Goal: Find contact information: Find contact information

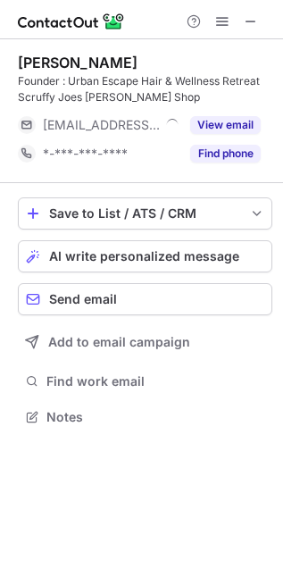
scroll to position [404, 283]
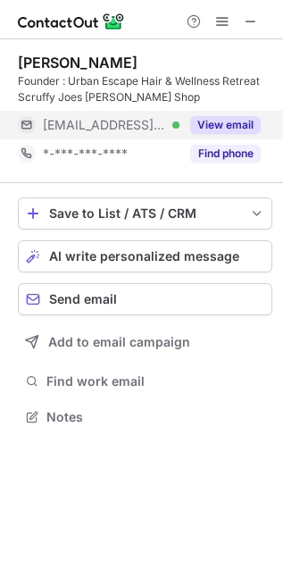
click at [206, 131] on button "View email" at bounding box center [225, 125] width 71 height 18
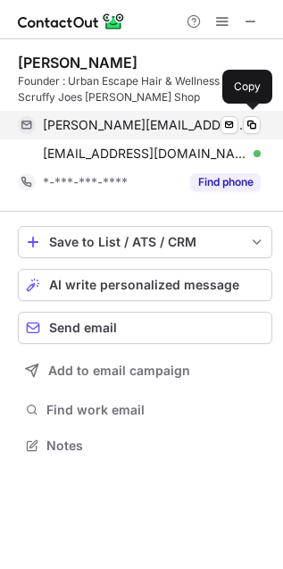
click at [156, 130] on span "[PERSON_NAME][EMAIL_ADDRESS][DOMAIN_NAME]" at bounding box center [145, 125] width 205 height 16
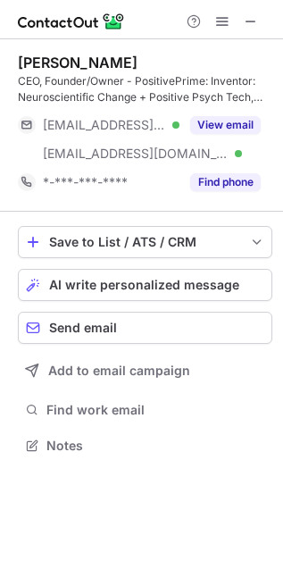
scroll to position [434, 283]
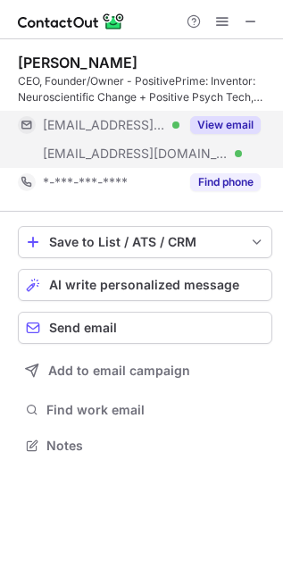
click at [230, 123] on button "View email" at bounding box center [225, 125] width 71 height 18
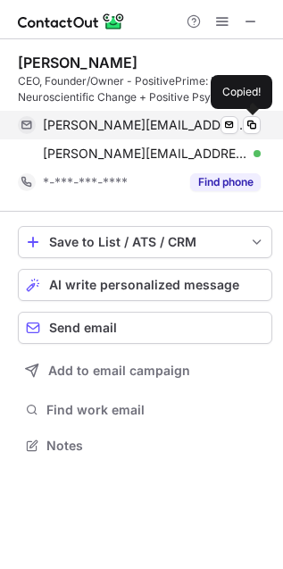
click at [140, 118] on span "kim@mindpt.com" at bounding box center [145, 125] width 205 height 16
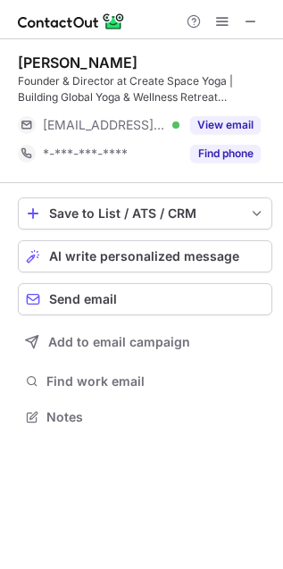
scroll to position [404, 283]
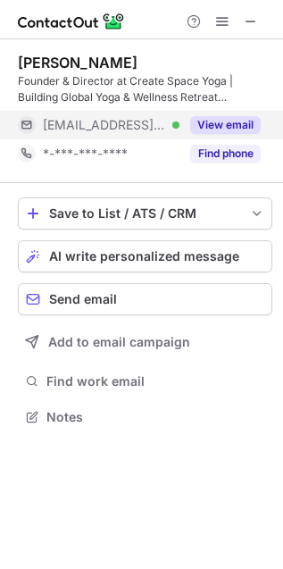
click at [221, 126] on button "View email" at bounding box center [225, 125] width 71 height 18
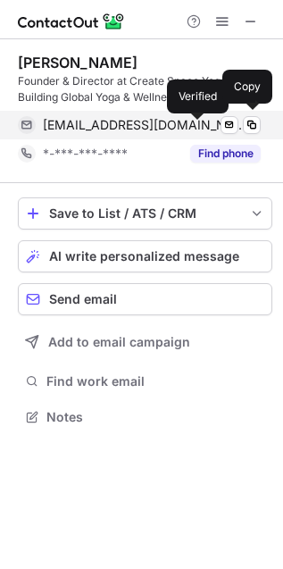
click at [254, 127] on div at bounding box center [257, 125] width 7 height 7
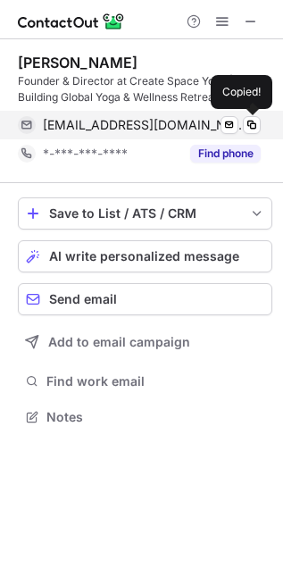
drag, startPoint x: 145, startPoint y: 119, endPoint x: 105, endPoint y: 123, distance: 40.5
click at [144, 119] on span "taran@createspace.yoga" at bounding box center [145, 125] width 205 height 16
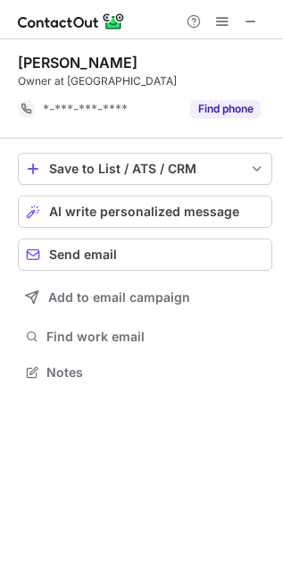
scroll to position [9, 9]
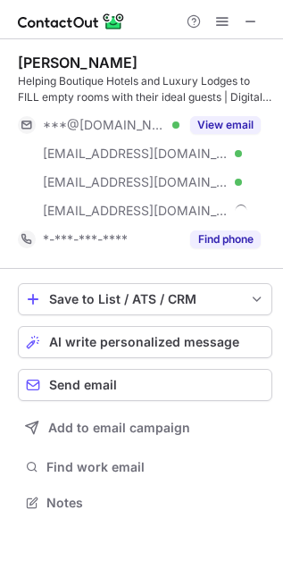
scroll to position [492, 283]
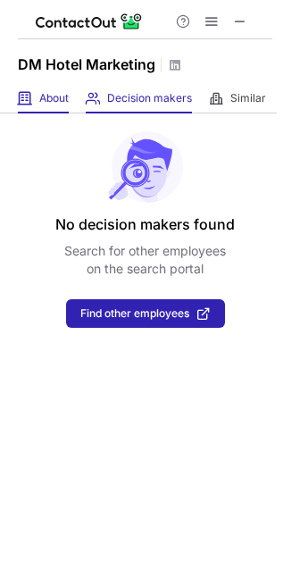
click at [32, 101] on span at bounding box center [25, 98] width 14 height 14
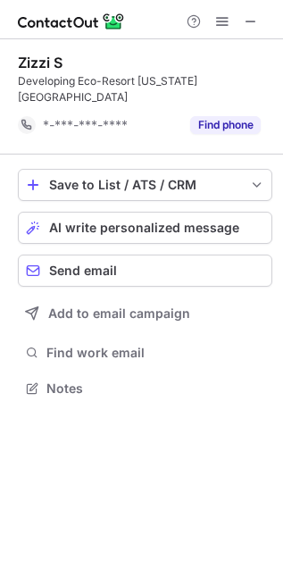
scroll to position [7, 9]
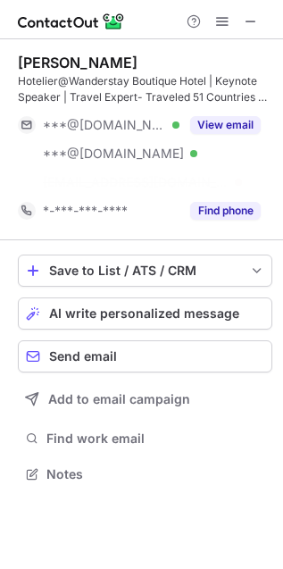
scroll to position [434, 283]
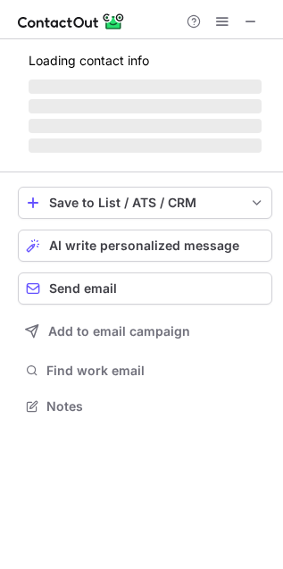
scroll to position [389, 283]
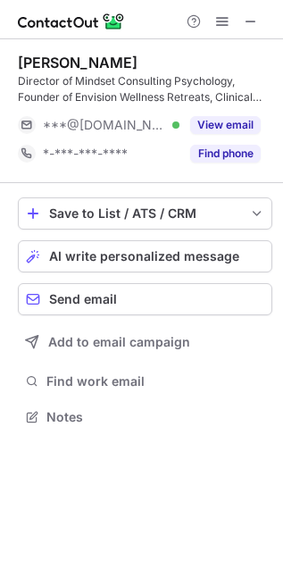
scroll to position [404, 283]
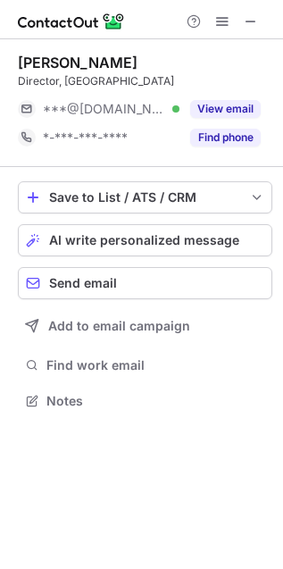
scroll to position [389, 283]
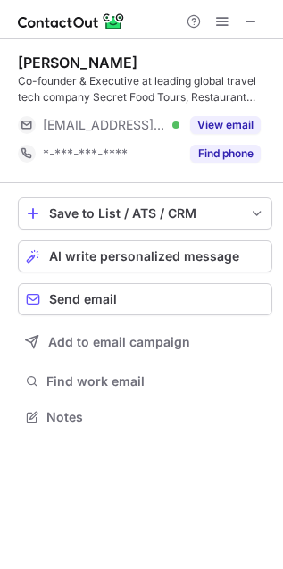
scroll to position [404, 283]
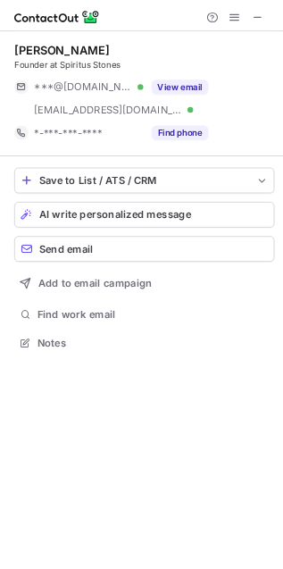
scroll to position [417, 283]
